Goal: Check status

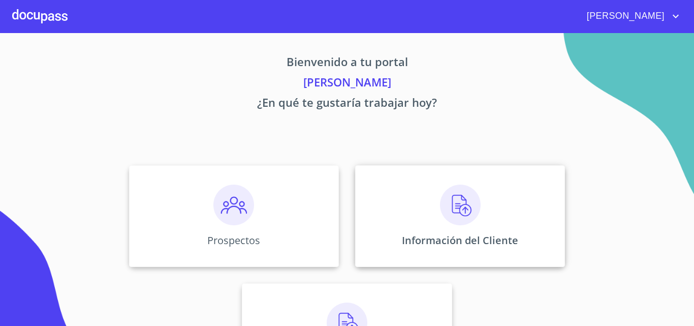
click at [482, 205] on div "Información del Cliente" at bounding box center [460, 216] width 210 height 102
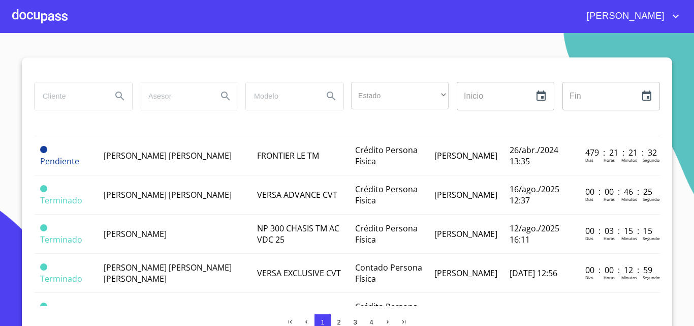
scroll to position [762, 0]
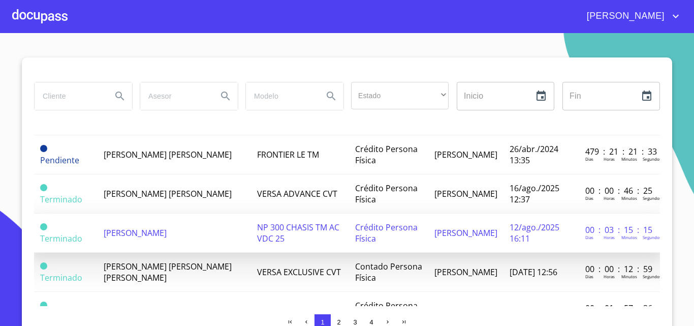
click at [167, 230] on span "[PERSON_NAME]" at bounding box center [135, 232] width 63 height 11
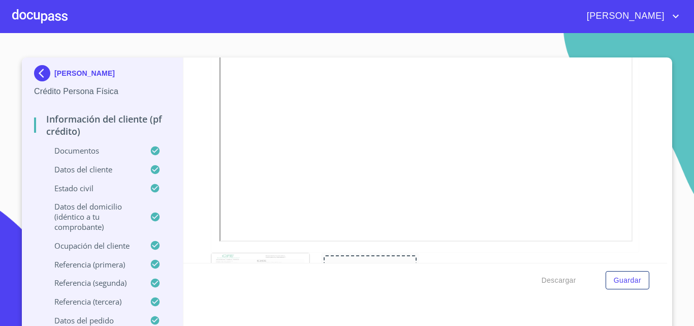
scroll to position [577, 0]
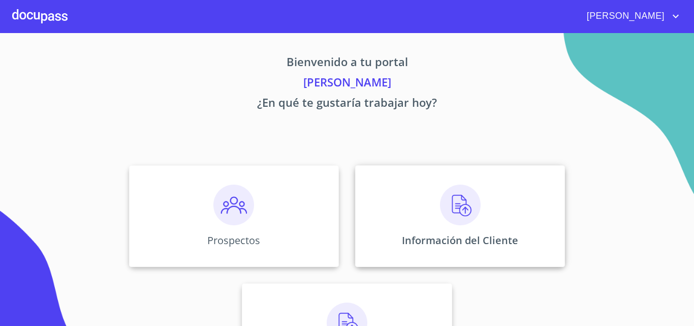
click at [455, 211] on img at bounding box center [460, 204] width 41 height 41
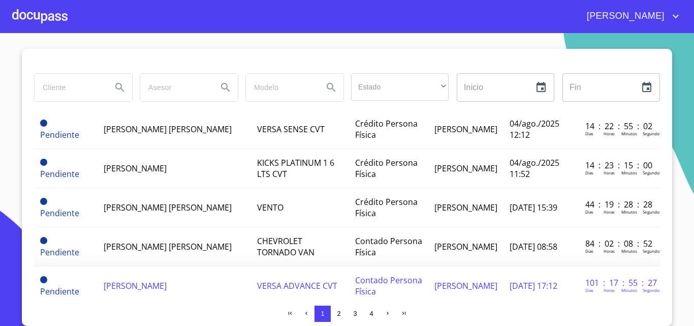
scroll to position [152, 0]
